Goal: Information Seeking & Learning: Understand process/instructions

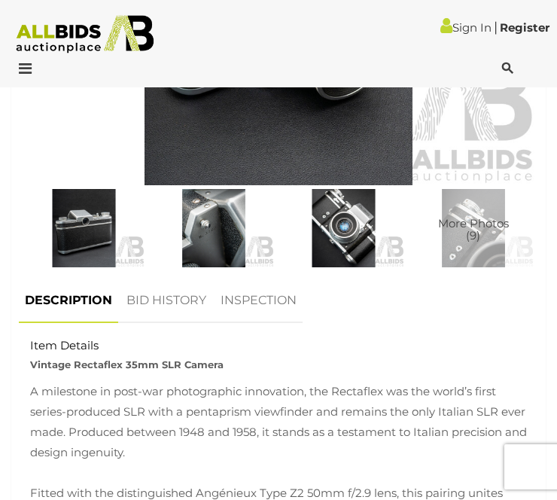
scroll to position [814, 0]
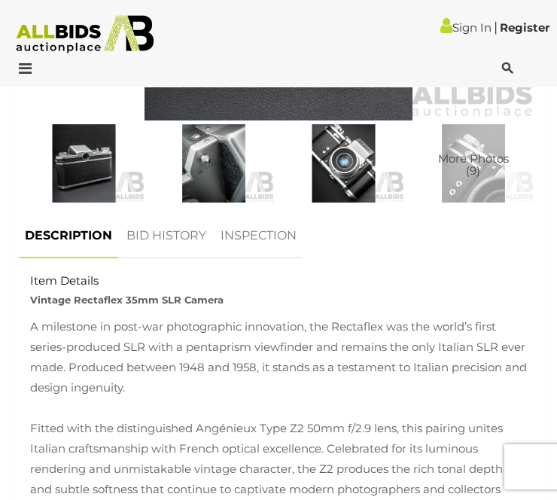
scroll to position [881, 0]
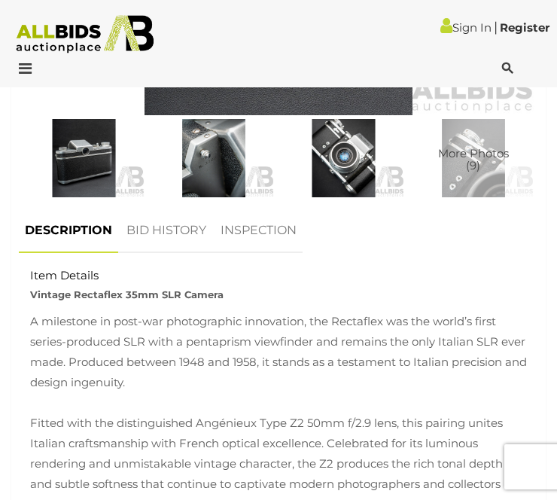
click at [165, 209] on link "BID HISTORY" at bounding box center [166, 231] width 92 height 44
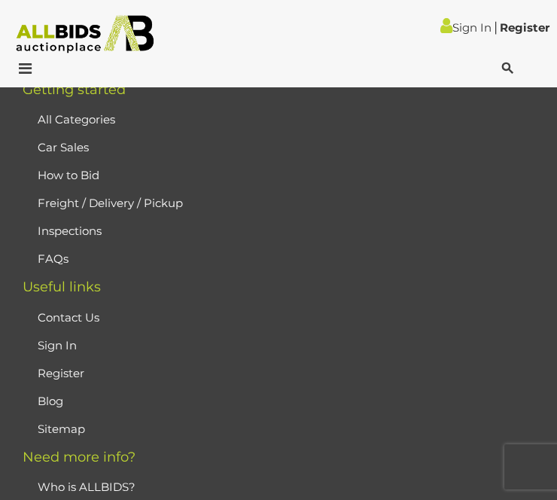
scroll to position [2618, 0]
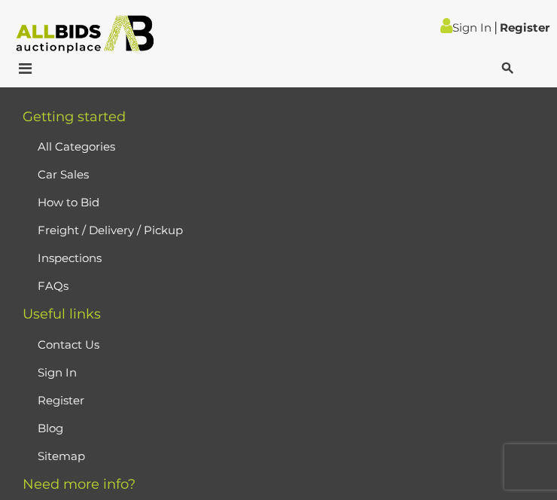
click at [56, 279] on link "FAQs" at bounding box center [53, 286] width 31 height 14
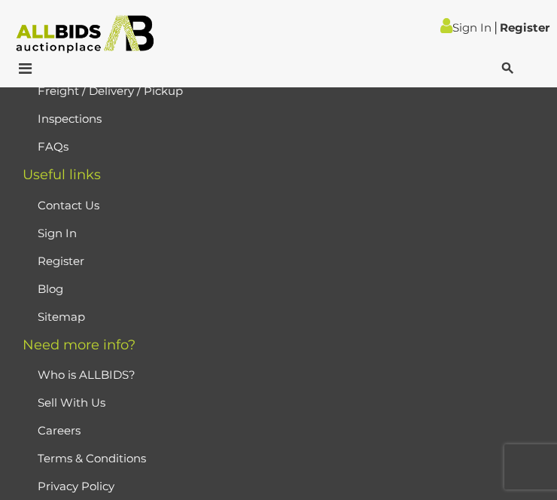
scroll to position [2847, 0]
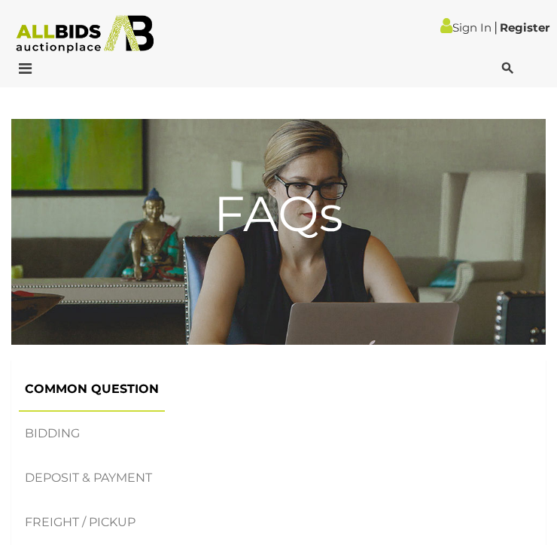
click at [57, 433] on link "BIDDING" at bounding box center [52, 434] width 67 height 44
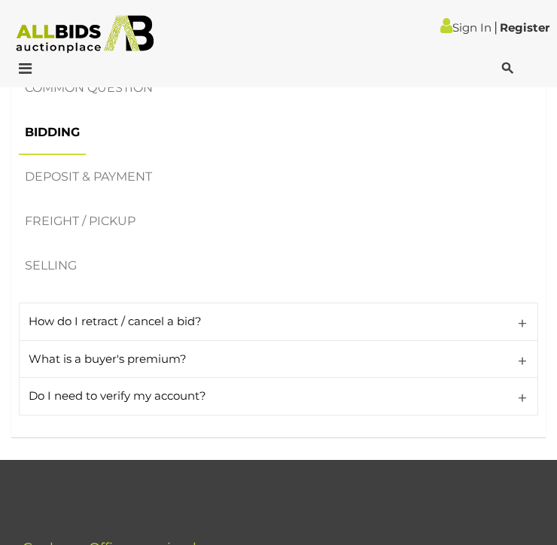
scroll to position [297, 0]
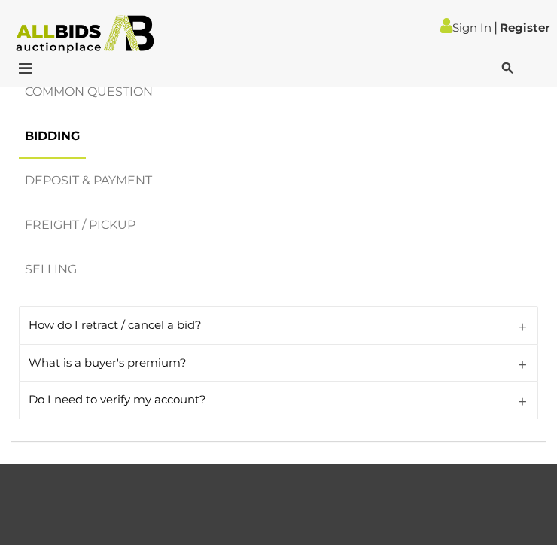
click at [528, 321] on link "How do I retract / cancel a bid?" at bounding box center [278, 325] width 519 height 38
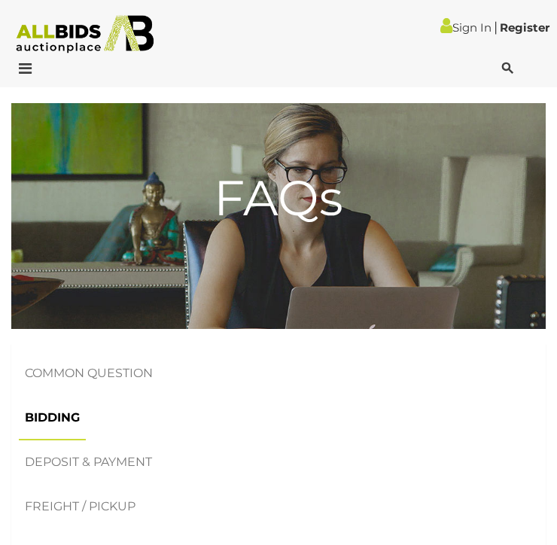
scroll to position [0, 0]
